Goal: Information Seeking & Learning: Check status

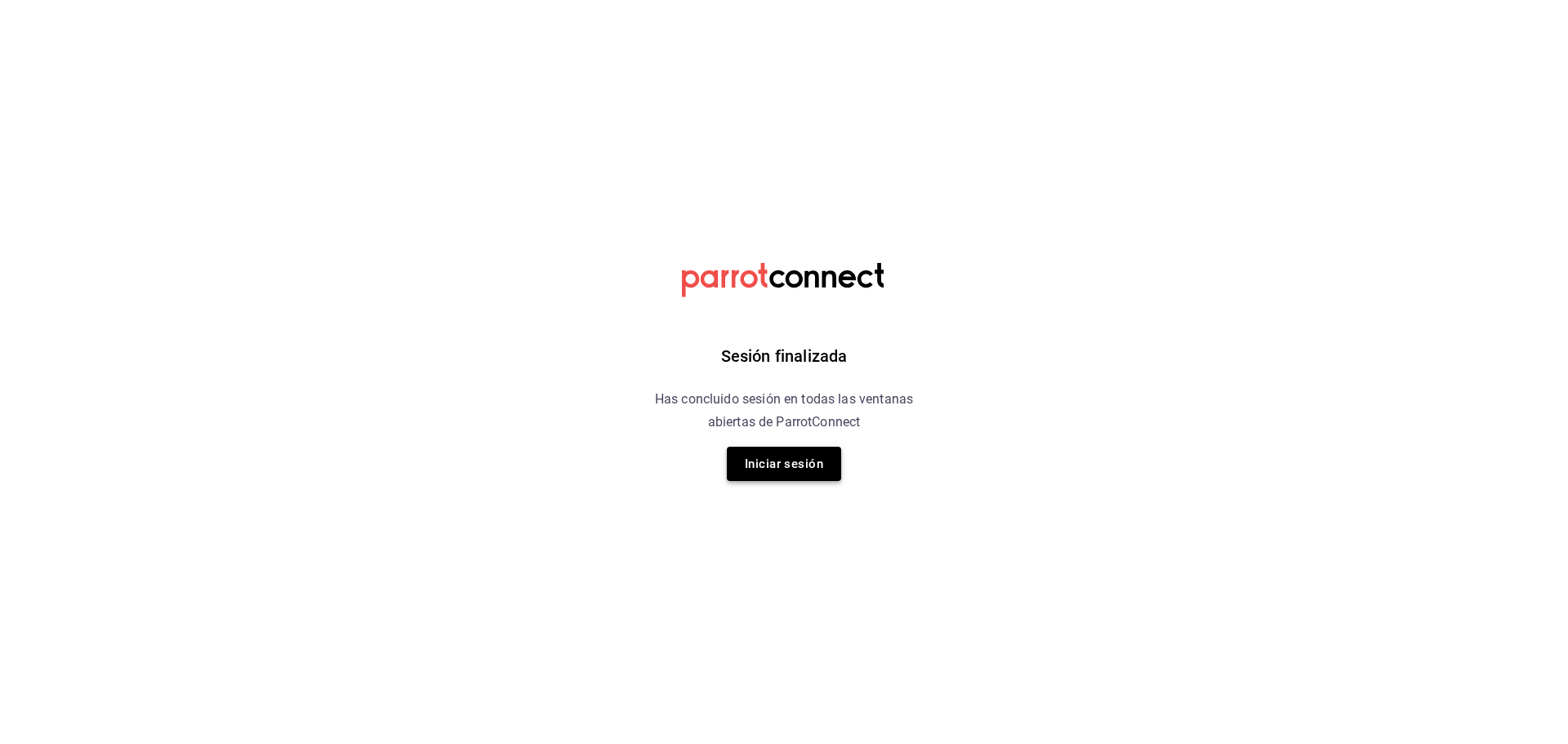
click at [739, 476] on button "Iniciar sesión" at bounding box center [784, 464] width 115 height 34
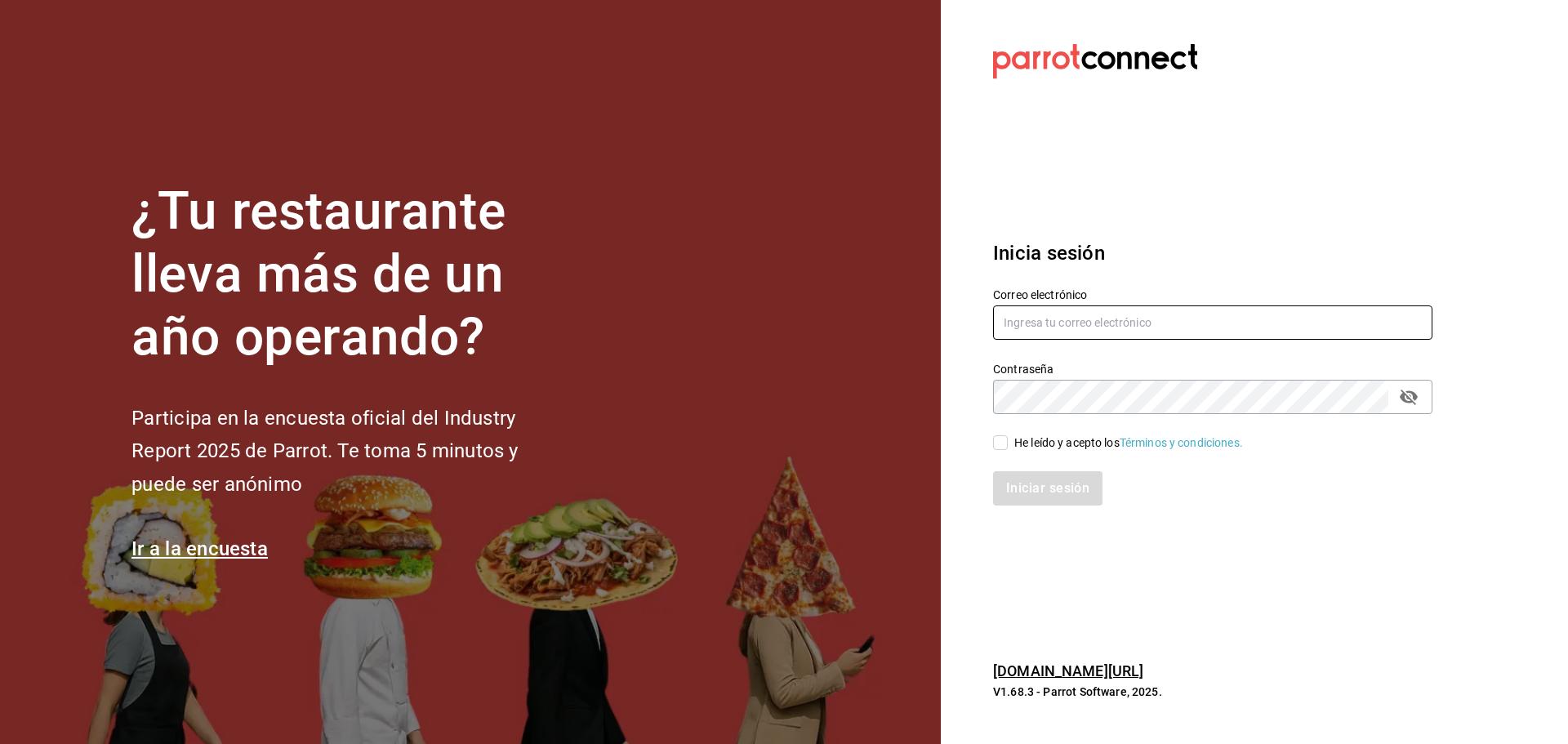
type input "jacobo.gomez@grupocosteno.com"
click at [1007, 443] on span "He leído y acepto los Términos y condiciones." at bounding box center [1125, 442] width 235 height 17
click at [1007, 443] on input "He leído y acepto los Términos y condiciones." at bounding box center [999, 442] width 15 height 15
checkbox input "true"
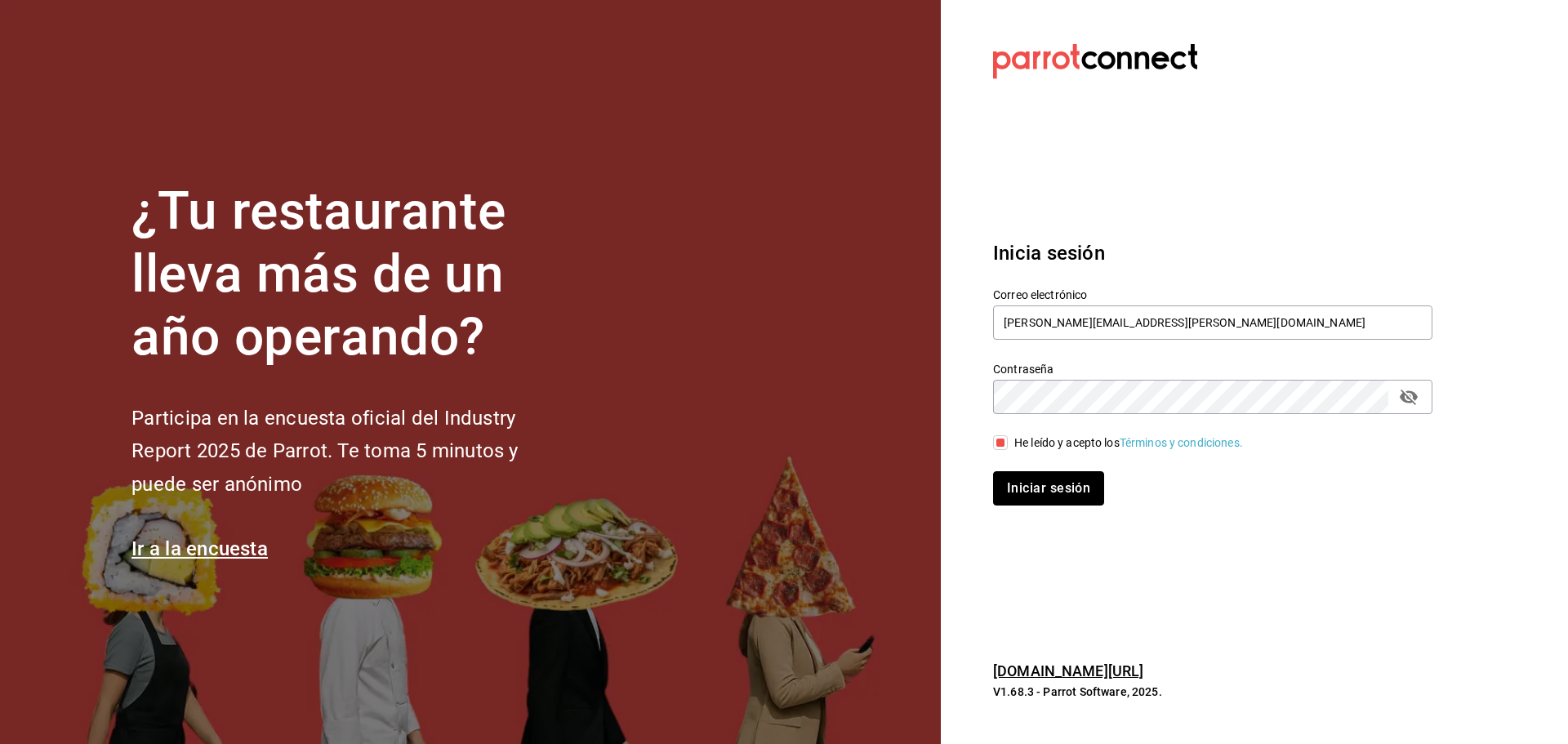
click at [1001, 483] on button "Iniciar sesión" at bounding box center [1047, 488] width 111 height 34
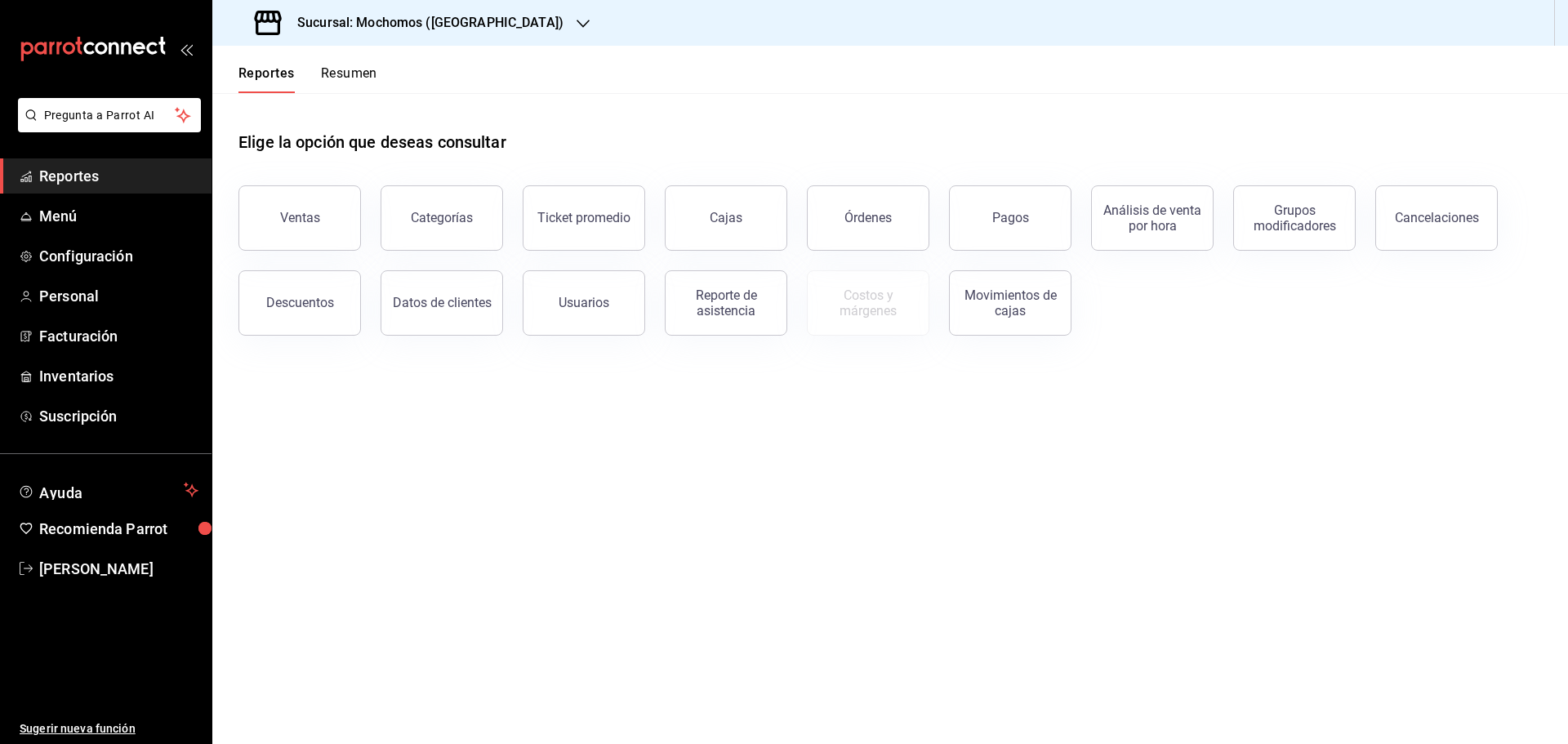
drag, startPoint x: 312, startPoint y: 226, endPoint x: 292, endPoint y: 225, distance: 20.0
click at [310, 225] on button "Ventas" at bounding box center [299, 217] width 123 height 65
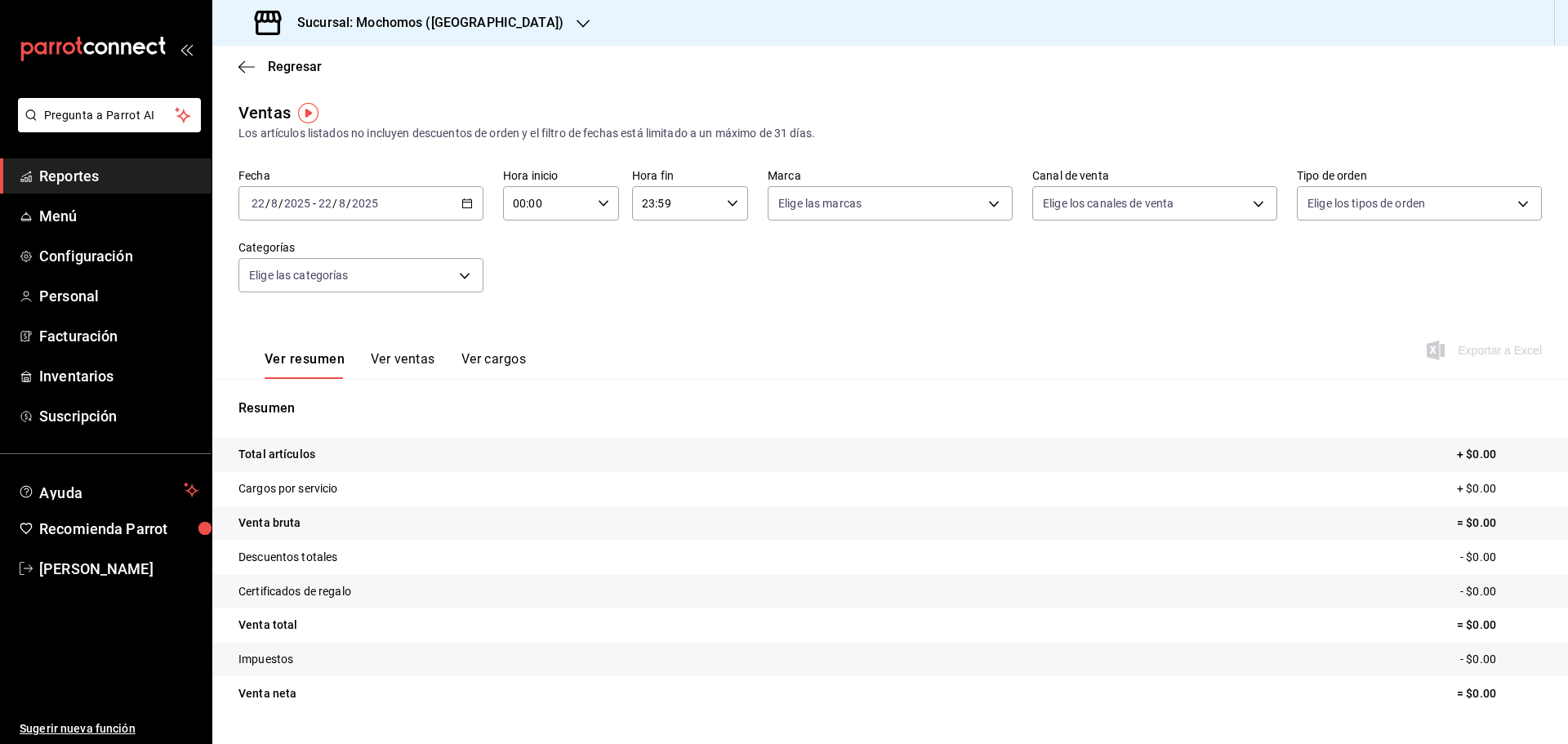
click at [466, 202] on \(Stroke\) "button" at bounding box center [467, 201] width 9 height 1
click at [297, 403] on span "Rango de fechas" at bounding box center [315, 399] width 127 height 17
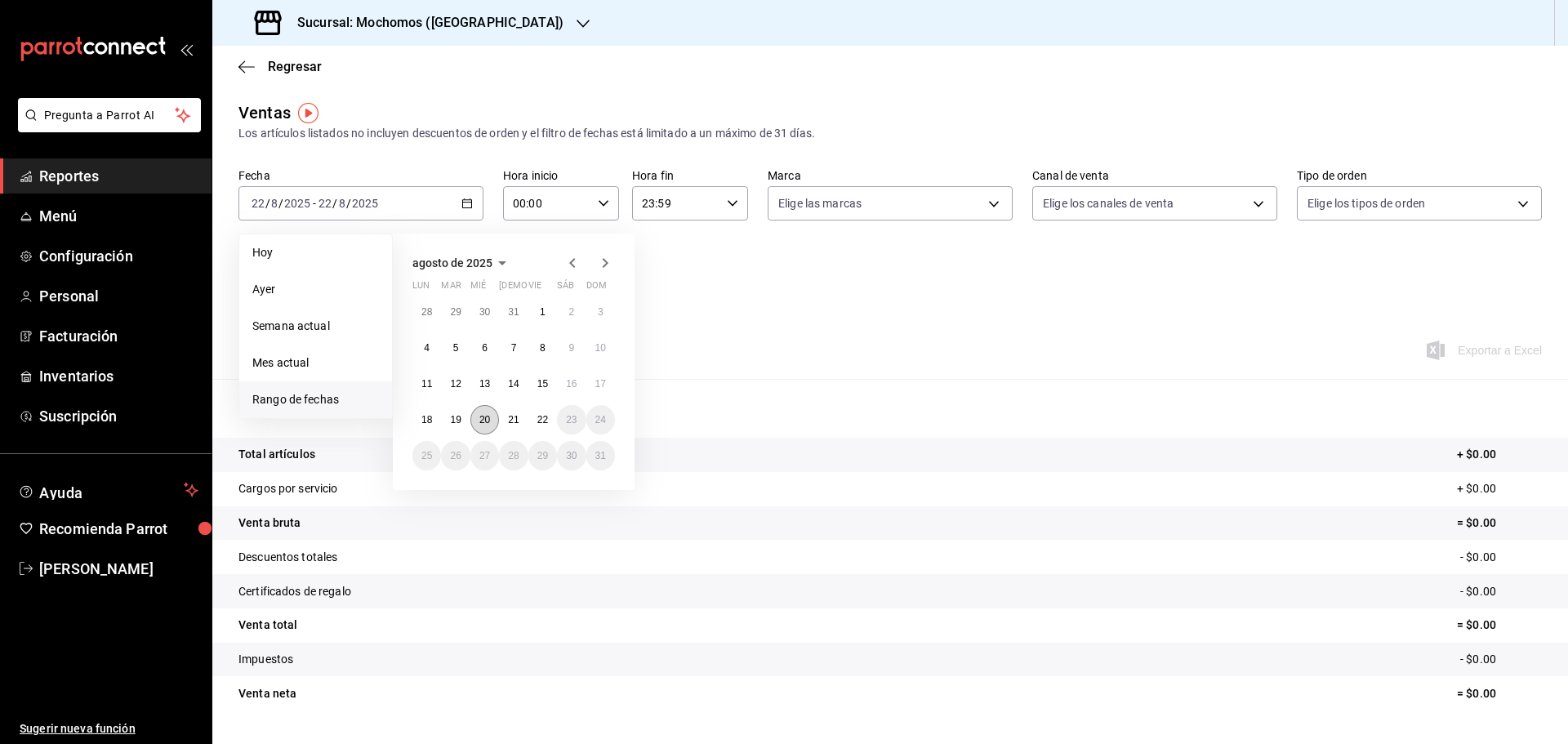
click at [480, 420] on abbr "20" at bounding box center [485, 419] width 11 height 11
click at [480, 420] on div "Resumen Total artículos + $0.00 Cargos por servicio + $0.00 Venta bruta = $0.00…" at bounding box center [890, 563] width 1356 height 331
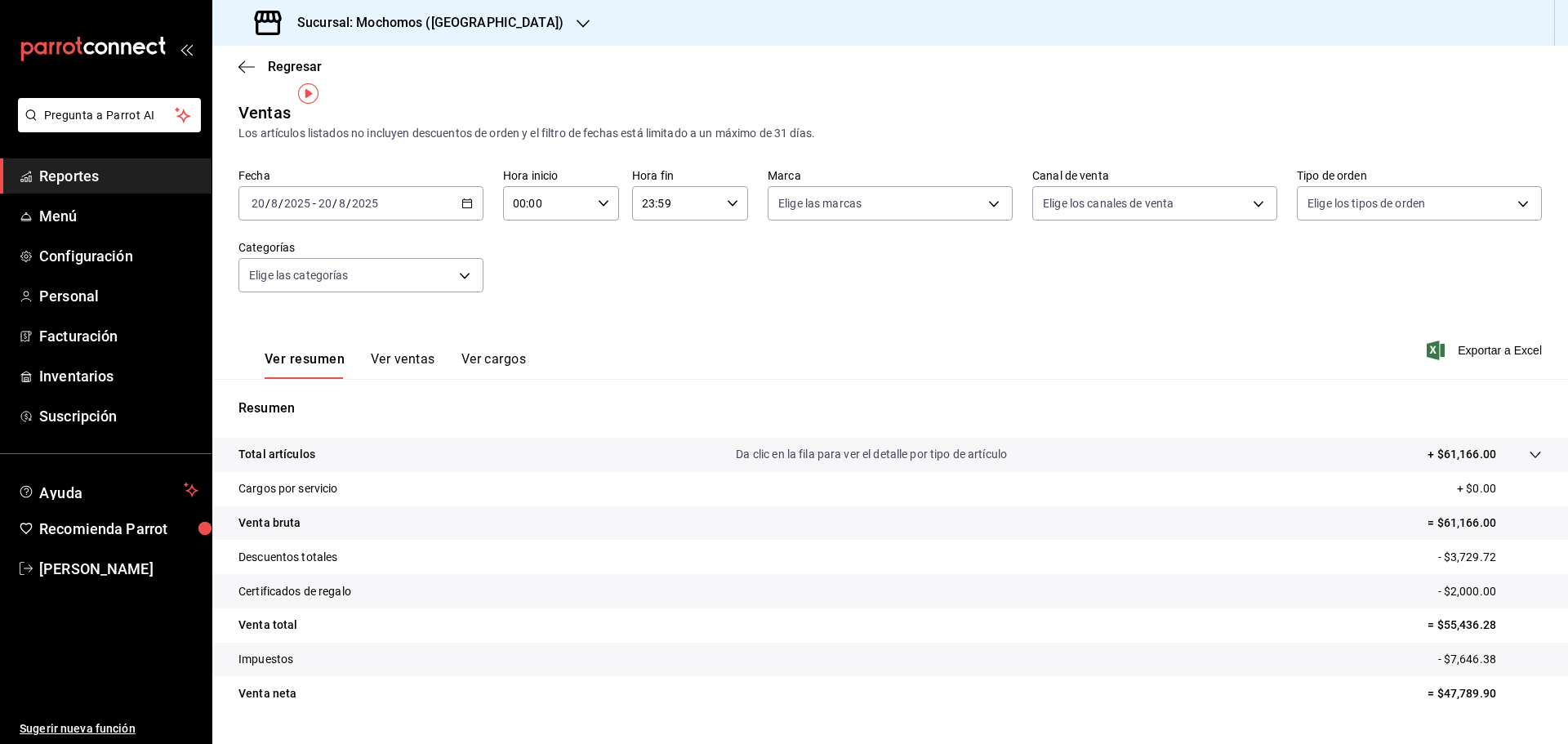
scroll to position [38, 0]
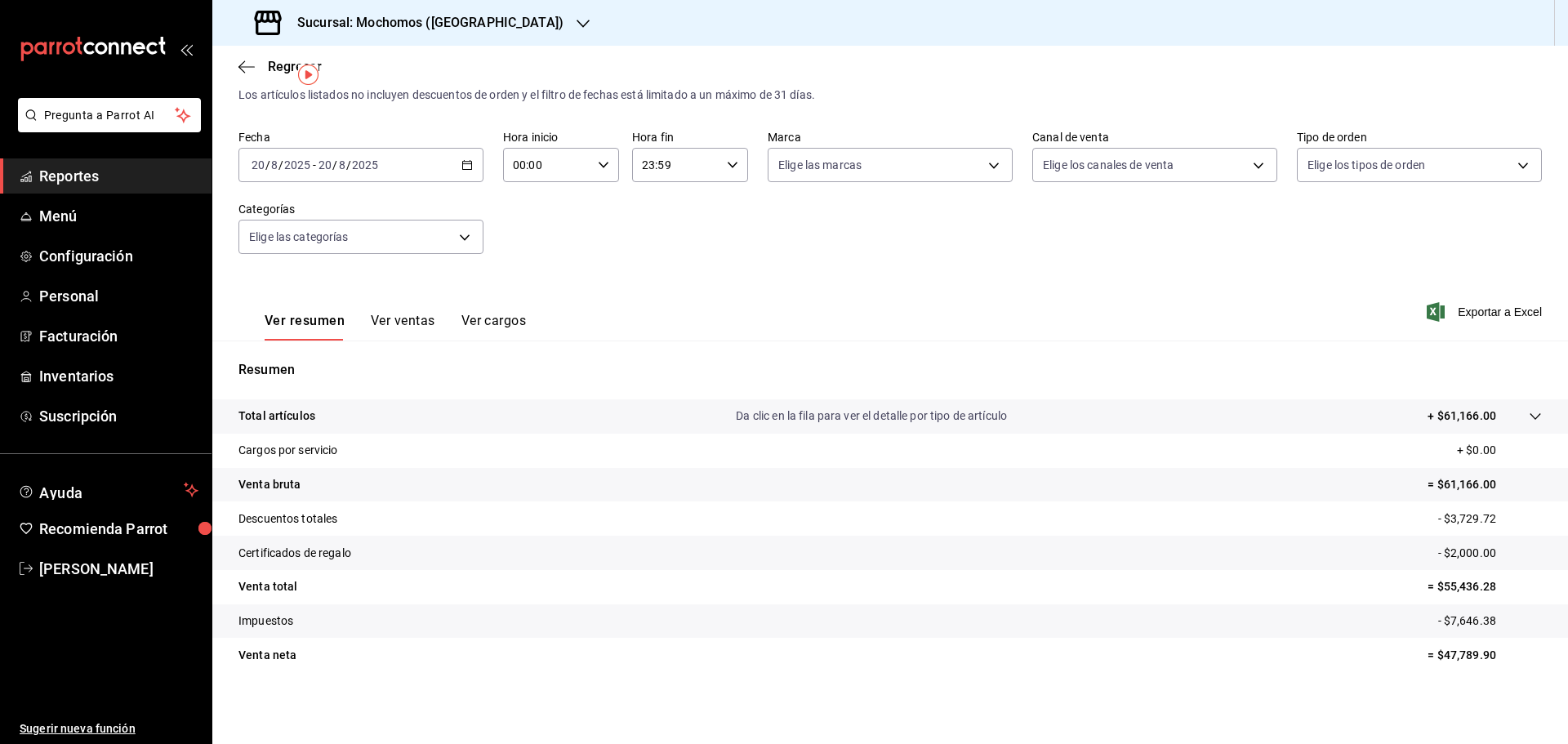
click at [462, 169] on icon "button" at bounding box center [467, 165] width 11 height 11
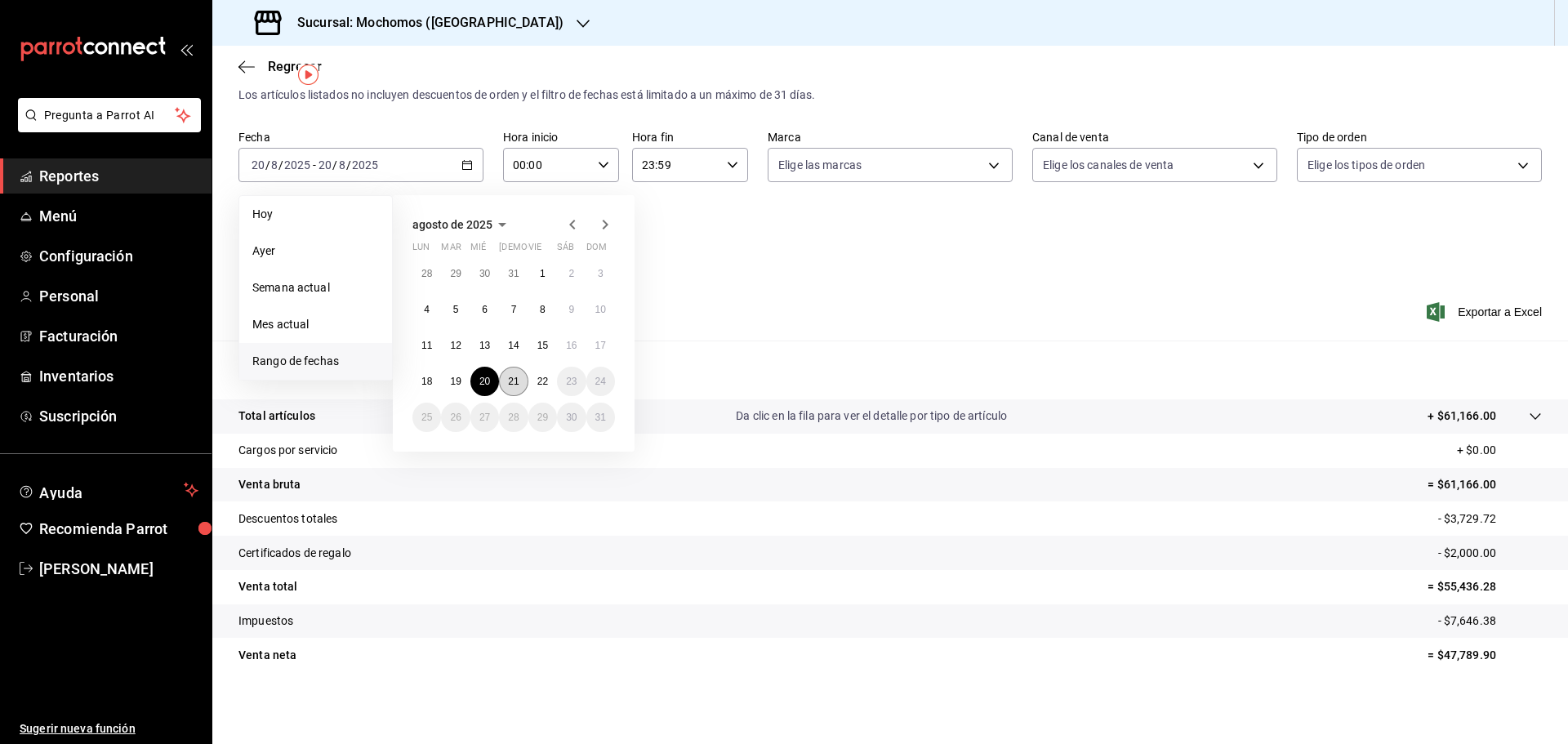
click at [507, 380] on button "21" at bounding box center [513, 381] width 29 height 29
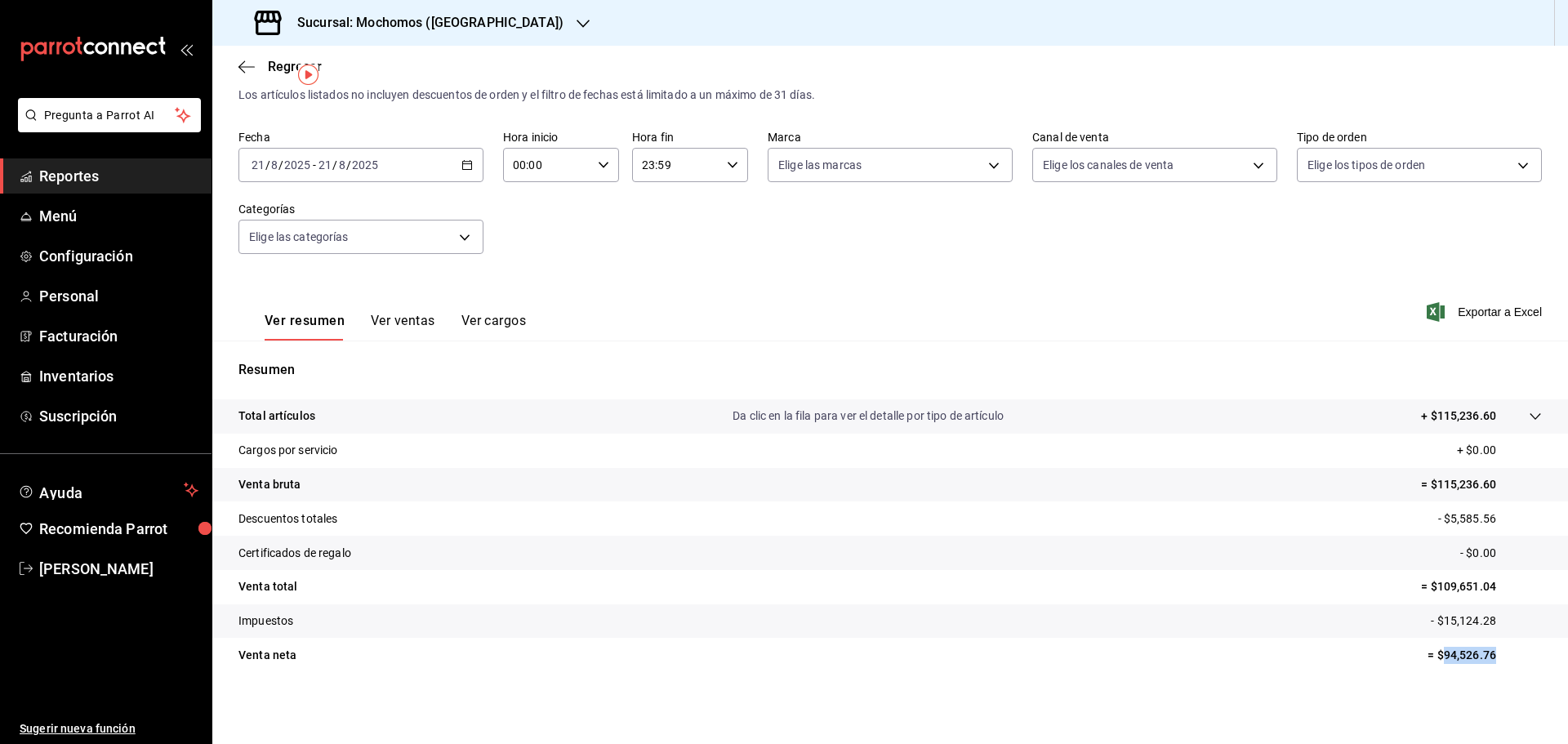
drag, startPoint x: 1430, startPoint y: 655, endPoint x: 1495, endPoint y: 664, distance: 65.6
click at [1495, 664] on tr "Venta neta = $94,526.76" at bounding box center [890, 654] width 1356 height 34
copy p "94,526.76"
